Goal: Find specific page/section: Find specific page/section

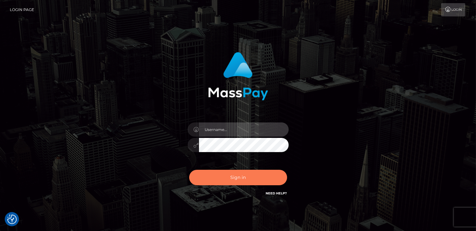
type input "catalinad"
click at [240, 179] on button "Sign in" at bounding box center [238, 177] width 98 height 15
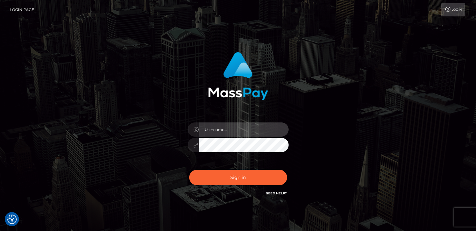
type input "catalinad"
click at [226, 186] on div "Sign in Need Help?" at bounding box center [238, 180] width 110 height 28
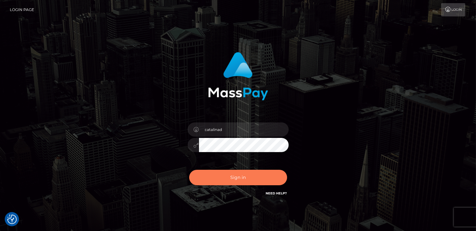
click at [262, 174] on button "Sign in" at bounding box center [238, 177] width 98 height 15
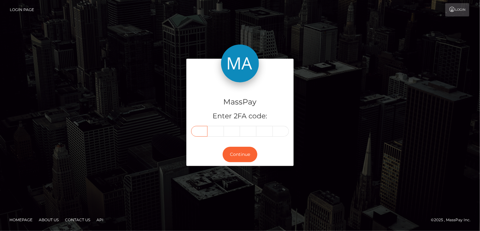
click at [199, 130] on input "text" at bounding box center [199, 131] width 16 height 11
click at [203, 131] on input "text" at bounding box center [199, 131] width 16 height 11
type input "5"
type input "3"
type input "1"
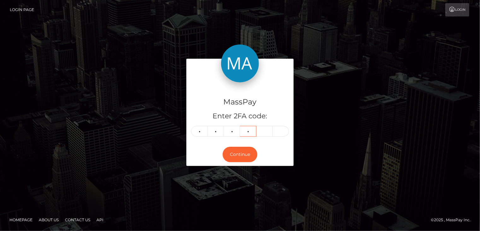
type input "6"
type input "5"
type input "9"
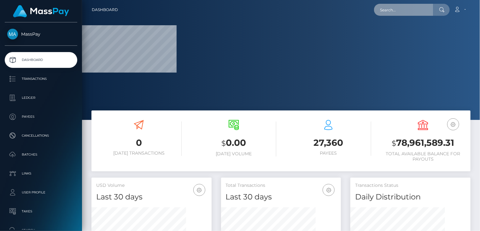
click at [414, 10] on input "text" at bounding box center [403, 10] width 59 height 12
paste input "poact_FL5CZHC5XtUp"
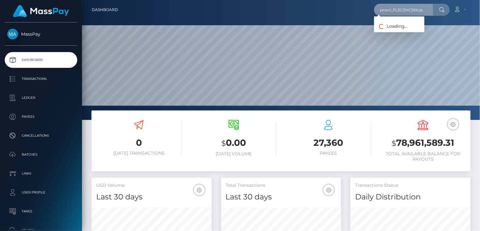
scroll to position [112, 120]
type input "poact_FL5CZHC5XtUp"
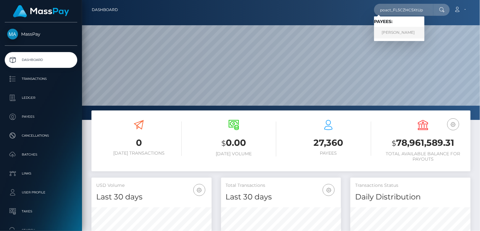
click at [401, 36] on link "ABDUL WAHAB" at bounding box center [399, 33] width 50 height 12
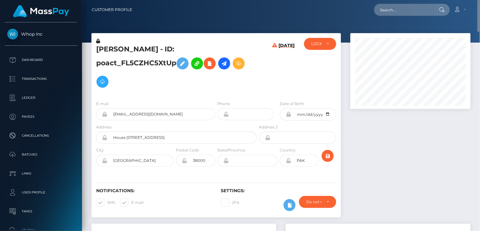
click at [145, 48] on h5 "ABDUL WAHAB - ID: poact_FL5CZHC5XtUp" at bounding box center [174, 68] width 157 height 46
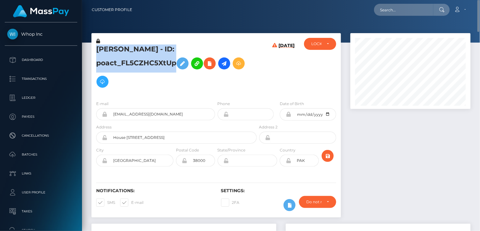
copy h5 "ABDUL WAHAB - ID: poact_FL5CZHC5XtUp"
